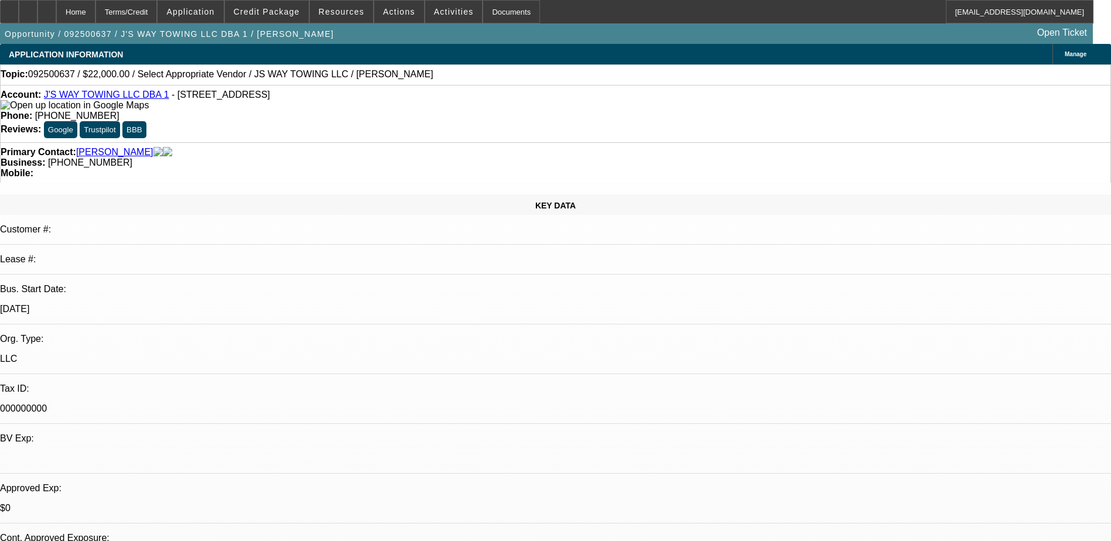
select select "0"
select select "2"
select select "0.1"
select select "4"
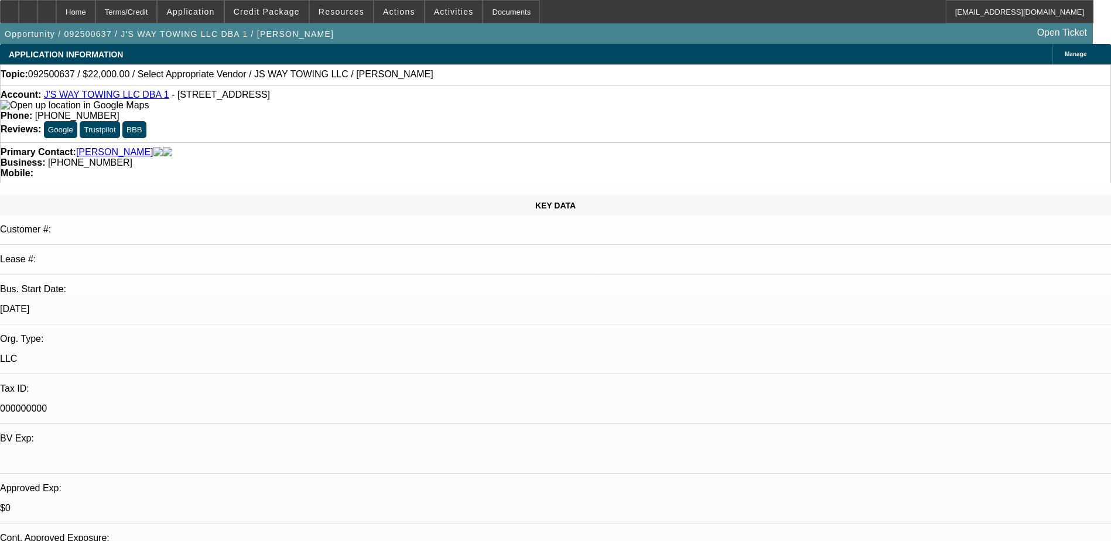
radio input "true"
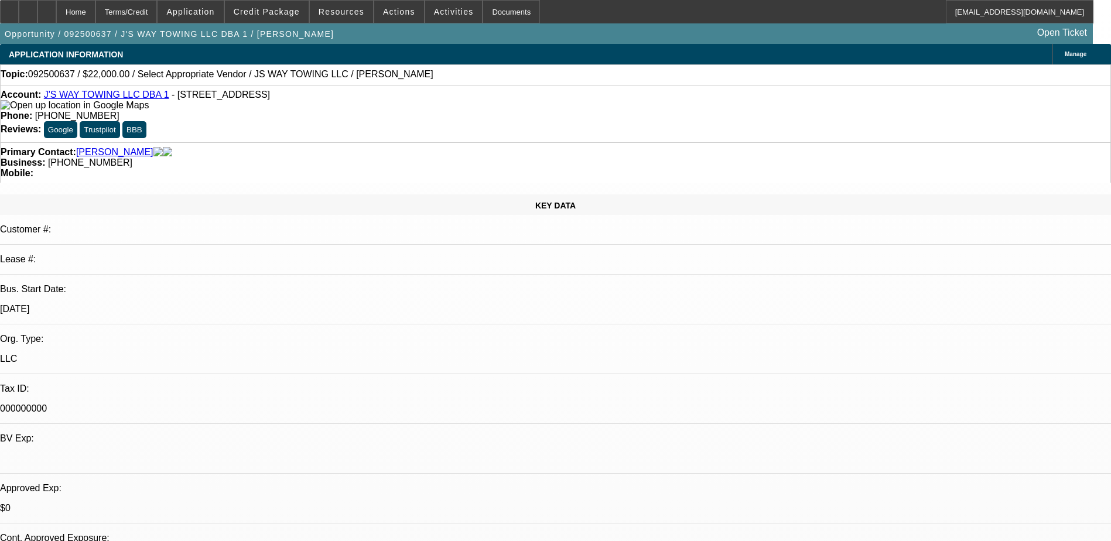
type textarea "Said he is in the process of re establishing his business"
radio input "true"
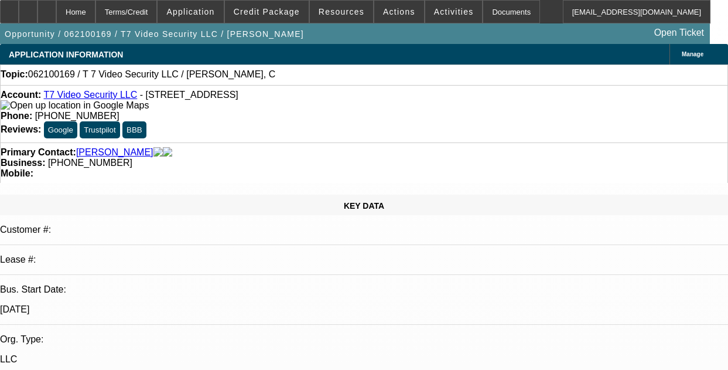
select select "0"
select select "2"
select select "0"
